Goal: Task Accomplishment & Management: Use online tool/utility

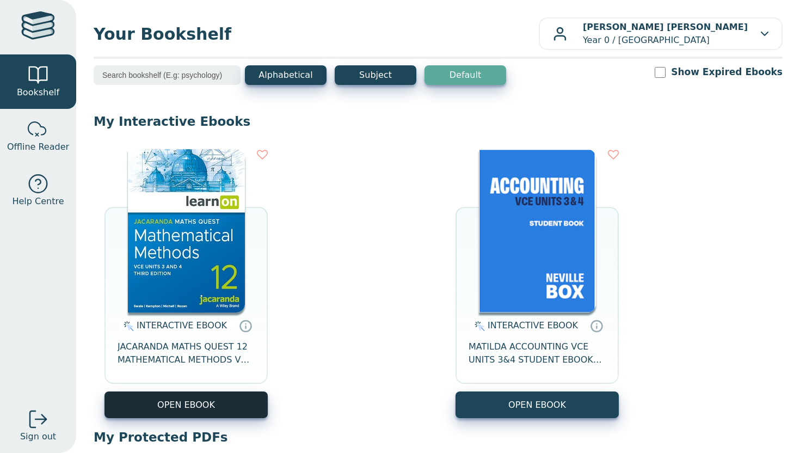
click at [214, 392] on button "OPEN EBOOK" at bounding box center [186, 404] width 163 height 27
click at [210, 407] on button "OPEN EBOOK" at bounding box center [186, 404] width 163 height 27
